Goal: Task Accomplishment & Management: Use online tool/utility

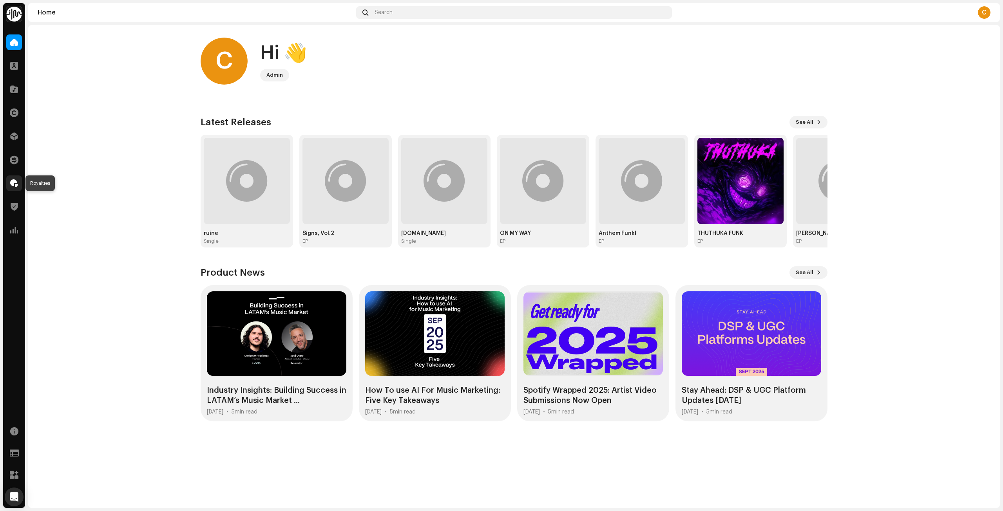
click at [12, 185] on span at bounding box center [14, 183] width 8 height 6
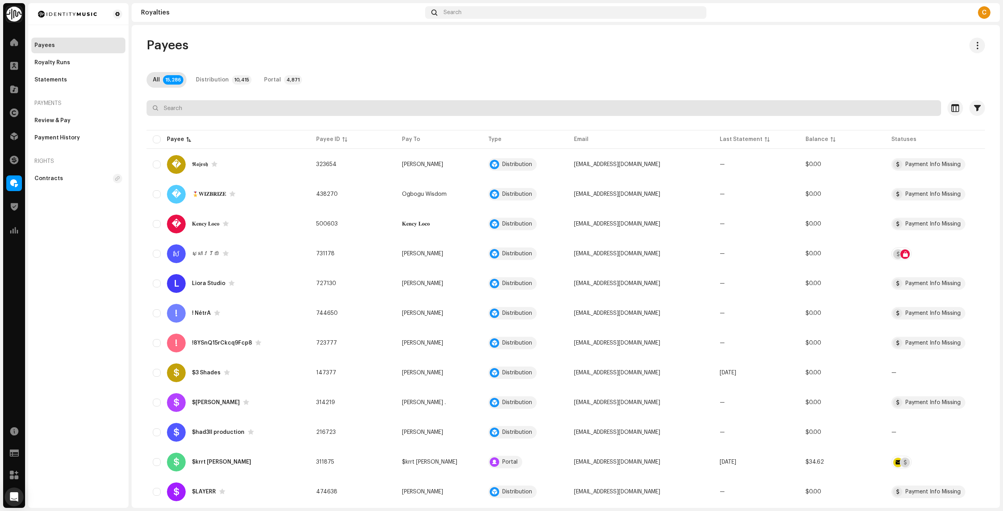
click at [306, 110] on input "text" at bounding box center [544, 108] width 794 height 16
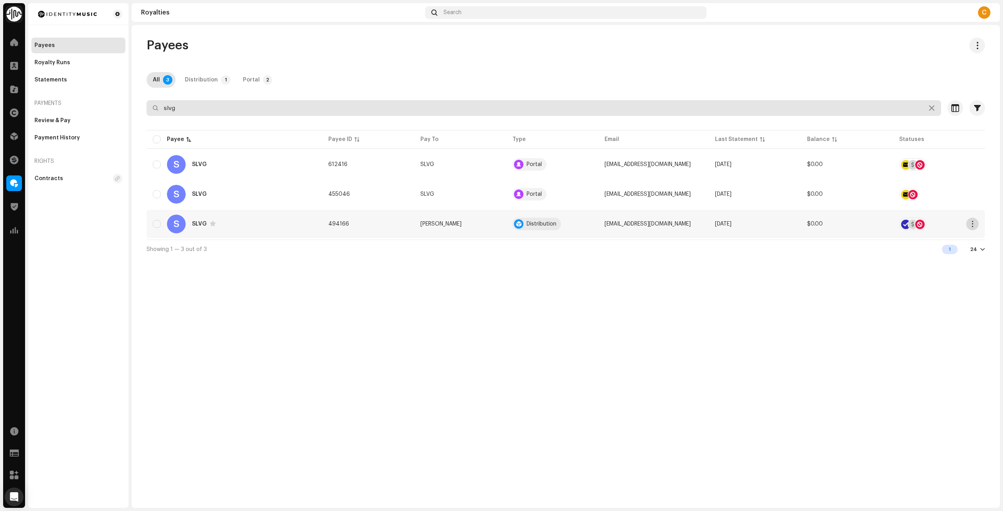
type input "slvg"
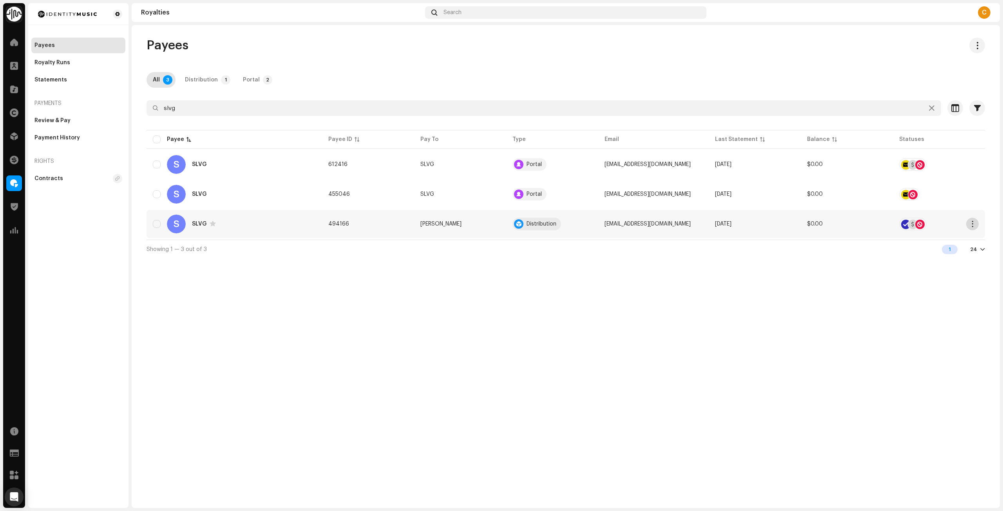
click at [973, 220] on button "button" at bounding box center [972, 224] width 13 height 13
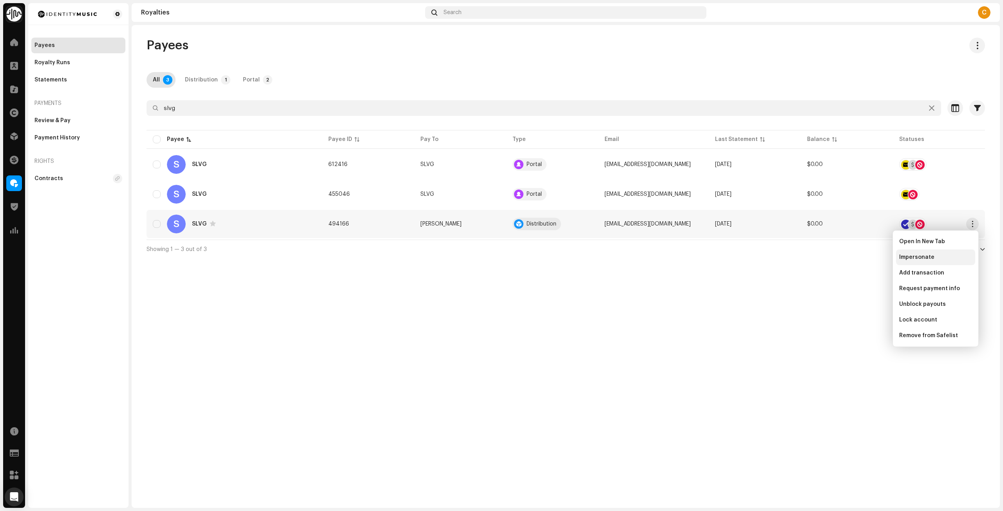
click at [926, 256] on span "Impersonate" at bounding box center [916, 257] width 35 height 6
